Goal: Task Accomplishment & Management: Manage account settings

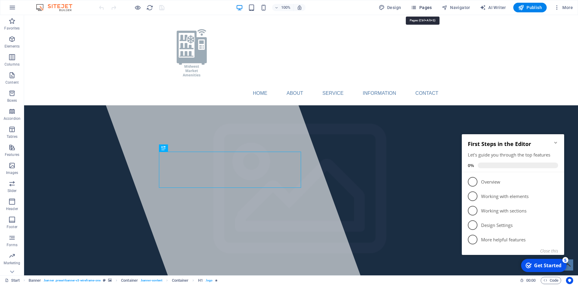
click at [421, 11] on button "Pages" at bounding box center [421, 8] width 26 height 10
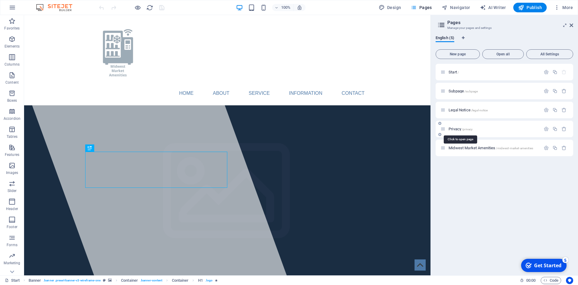
click at [456, 129] on span "Privacy /privacy" at bounding box center [460, 129] width 24 height 5
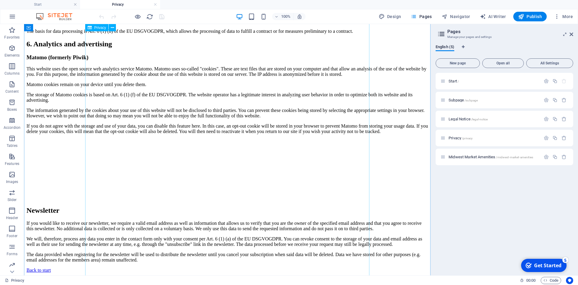
scroll to position [1417, 0]
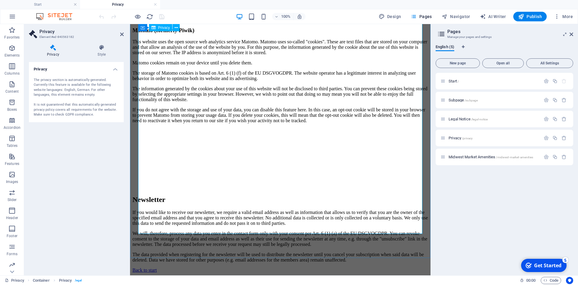
click at [90, 103] on div "The privacy section is automatically generated. Currently this feature is avail…" at bounding box center [76, 98] width 85 height 40
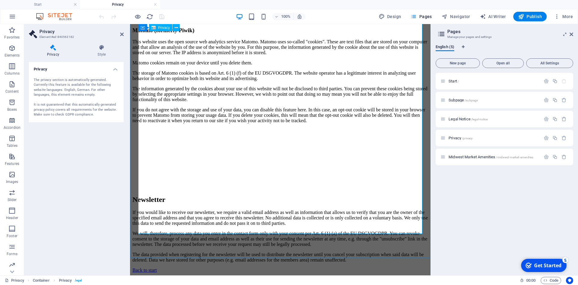
click at [73, 98] on div "The privacy section is automatically generated. Currently this feature is avail…" at bounding box center [76, 98] width 85 height 40
click at [115, 70] on h4 "Privacy" at bounding box center [76, 67] width 95 height 11
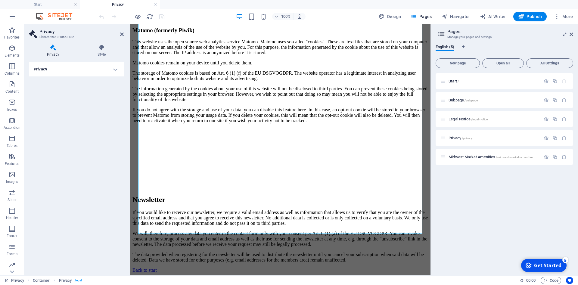
click at [115, 70] on h4 "Privacy" at bounding box center [76, 69] width 95 height 14
click at [49, 90] on div "The privacy section is automatically generated. Currently this feature is avail…" at bounding box center [76, 98] width 85 height 40
click at [63, 100] on div "The privacy section is automatically generated. Currently this feature is avail…" at bounding box center [76, 98] width 85 height 40
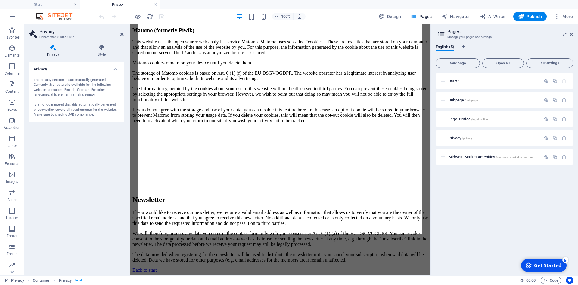
click at [58, 100] on div "The privacy section is automatically generated. Currently this feature is avail…" at bounding box center [76, 98] width 85 height 40
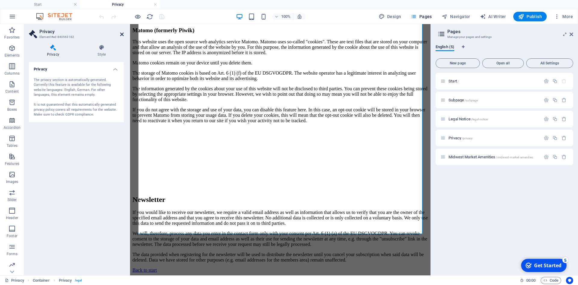
click at [121, 33] on icon at bounding box center [122, 34] width 4 height 5
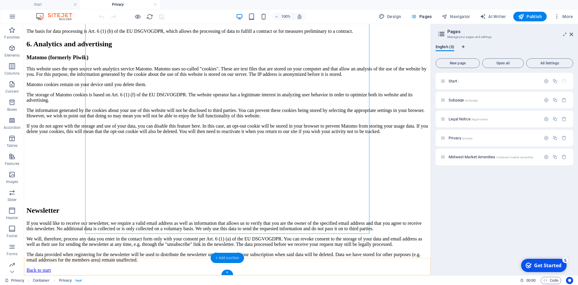
click at [224, 258] on div "+ Add section" at bounding box center [227, 258] width 33 height 10
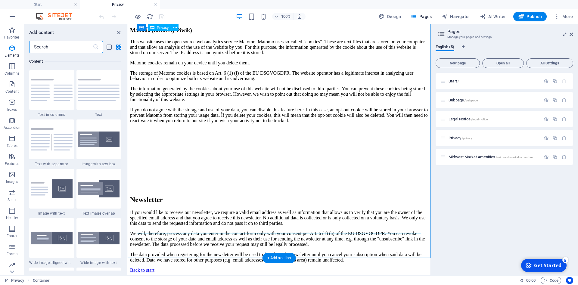
scroll to position [1053, 0]
click at [94, 99] on img at bounding box center [99, 90] width 42 height 22
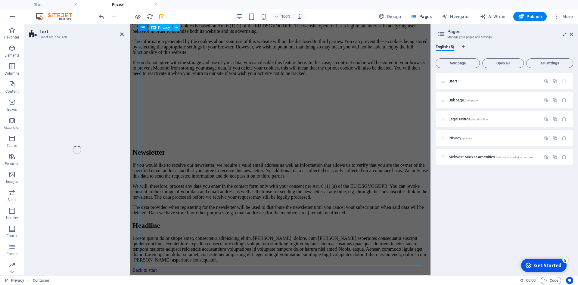
scroll to position [1520, 0]
select select "preset-text-v2-default"
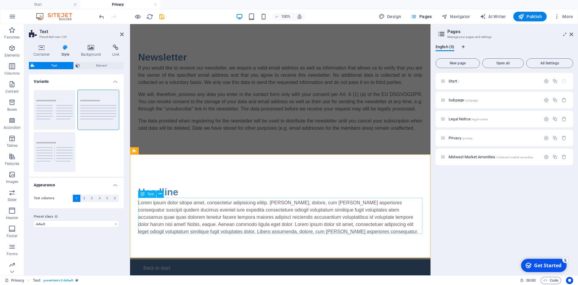
click at [149, 202] on div "Lorem ipsum dolor sitope amet, consectetur adipisicing elitip. [PERSON_NAME], d…" at bounding box center [280, 217] width 284 height 36
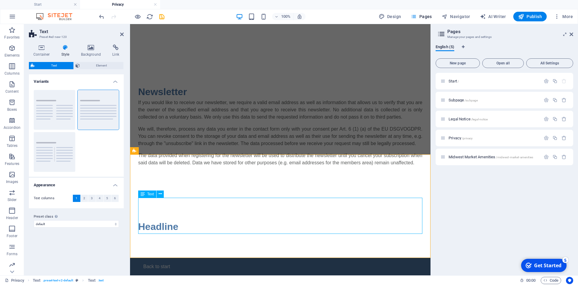
scroll to position [1484, 0]
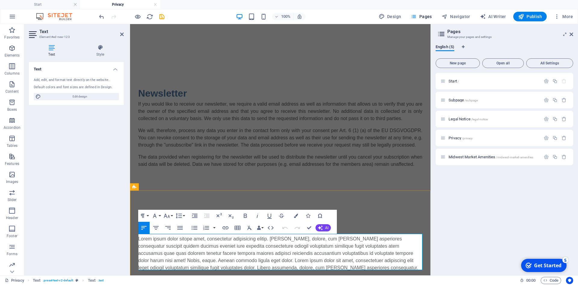
click at [144, 236] on p "Lorem ipsum dolor sitope amet, consectetur adipisicing elitip. [PERSON_NAME], d…" at bounding box center [280, 253] width 284 height 36
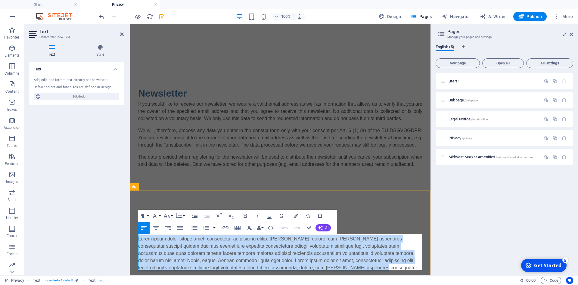
drag, startPoint x: 144, startPoint y: 236, endPoint x: 326, endPoint y: 264, distance: 184.5
click at [326, 264] on p "Lorem ipsum dolor sitope amet, consectetur adipisicing elitip. [PERSON_NAME], d…" at bounding box center [280, 253] width 284 height 36
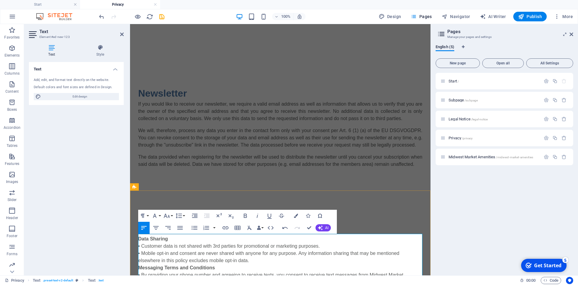
click at [180, 238] on p "Data Sharing • Customer data is not shared with 3rd parties for promotional or …" at bounding box center [280, 271] width 284 height 72
click at [176, 198] on div "Headline Data Sharing • Customer data is not shared with 3rd parties for promot…" at bounding box center [280, 264] width 300 height 135
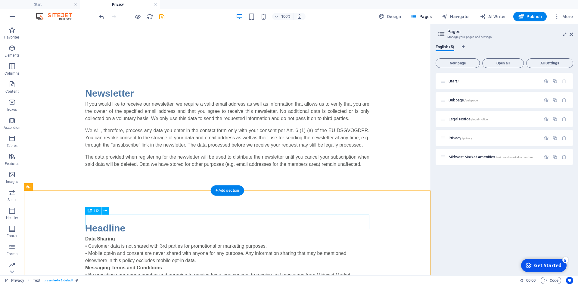
click at [117, 222] on div "Headline" at bounding box center [227, 228] width 284 height 14
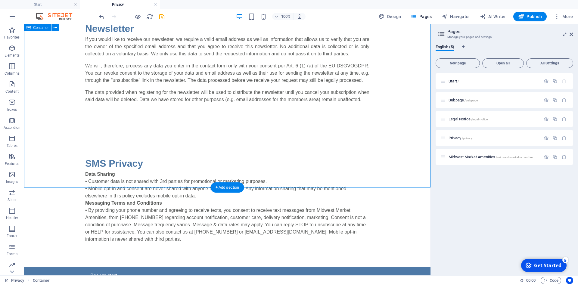
scroll to position [1557, 0]
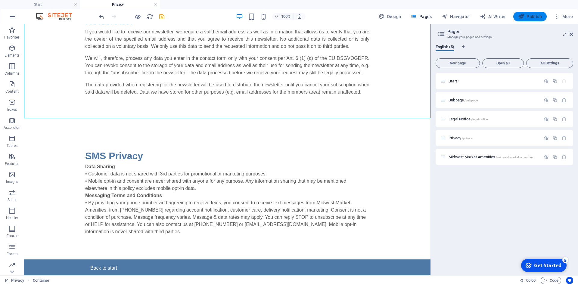
click at [527, 19] on span "Publish" at bounding box center [530, 17] width 24 height 6
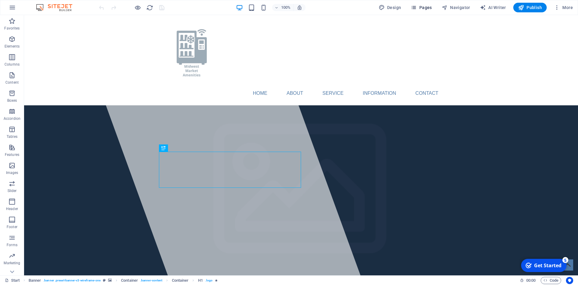
click at [428, 7] on span "Pages" at bounding box center [420, 8] width 21 height 6
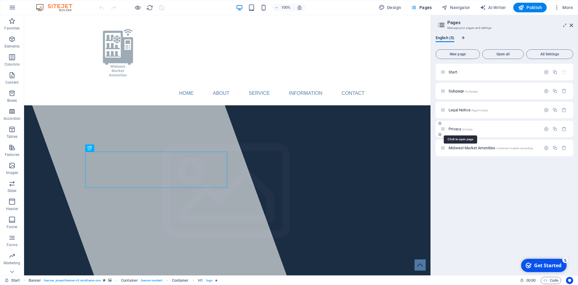
click at [457, 128] on span "Privacy /privacy" at bounding box center [460, 129] width 24 height 5
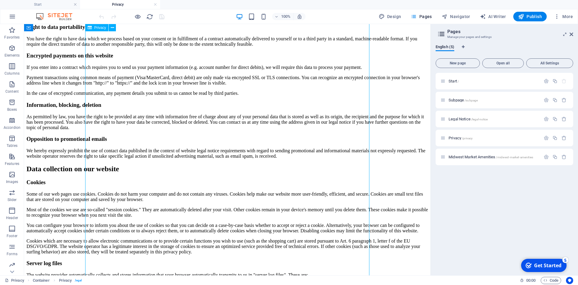
scroll to position [399, 0]
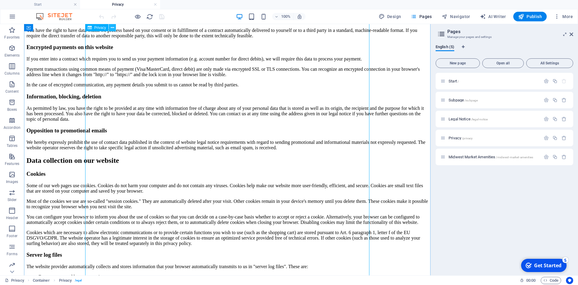
click at [115, 28] on button at bounding box center [112, 27] width 7 height 7
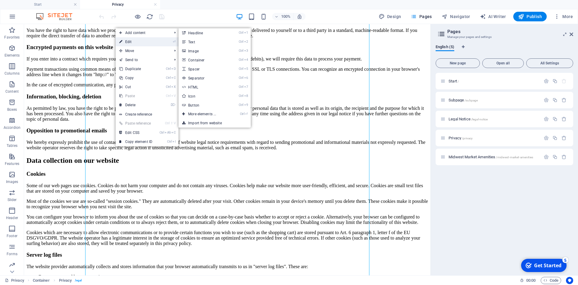
click at [130, 41] on link "⏎ Edit" at bounding box center [136, 41] width 40 height 9
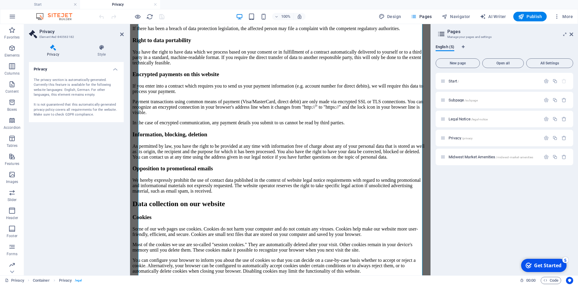
click at [72, 81] on div "The privacy section is automatically generated. Currently this feature is avail…" at bounding box center [76, 98] width 85 height 40
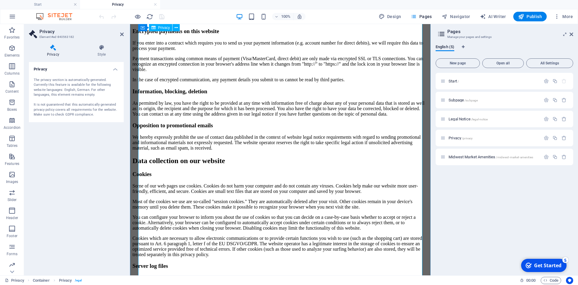
scroll to position [460, 0]
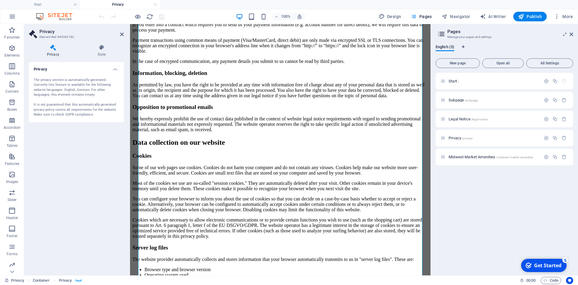
click at [77, 95] on div "The privacy section is automatically generated. Currently this feature is avail…" at bounding box center [76, 98] width 85 height 40
click at [546, 138] on icon "button" at bounding box center [545, 137] width 5 height 5
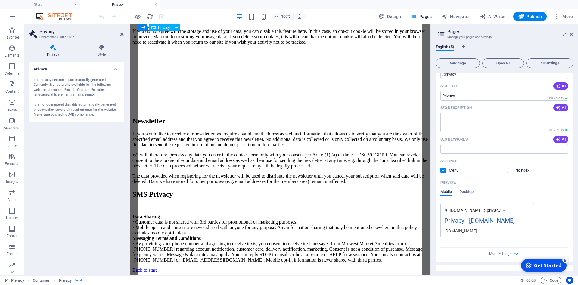
scroll to position [1350, 0]
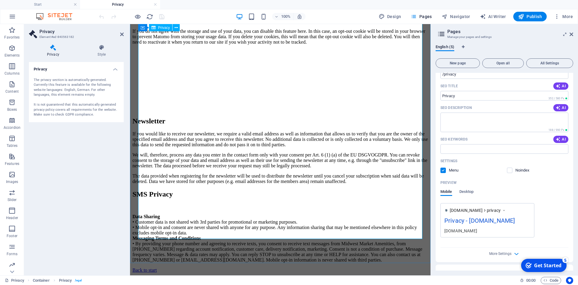
drag, startPoint x: 182, startPoint y: 169, endPoint x: 187, endPoint y: 172, distance: 5.3
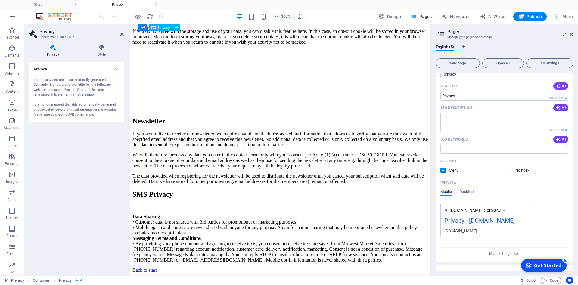
drag, startPoint x: 195, startPoint y: 170, endPoint x: 234, endPoint y: 200, distance: 49.3
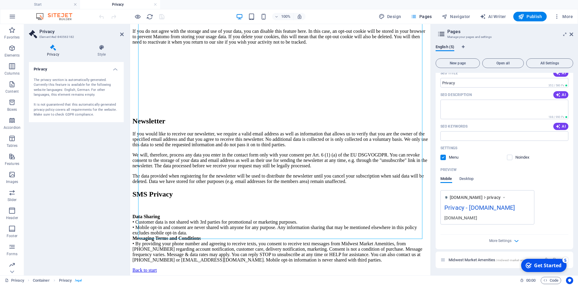
drag, startPoint x: 76, startPoint y: 142, endPoint x: 67, endPoint y: 150, distance: 11.1
